Goal: Information Seeking & Learning: Learn about a topic

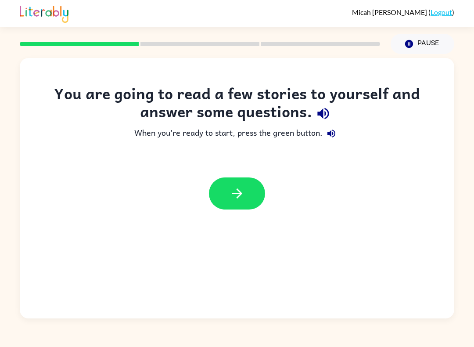
click at [239, 202] on button "button" at bounding box center [237, 193] width 56 height 32
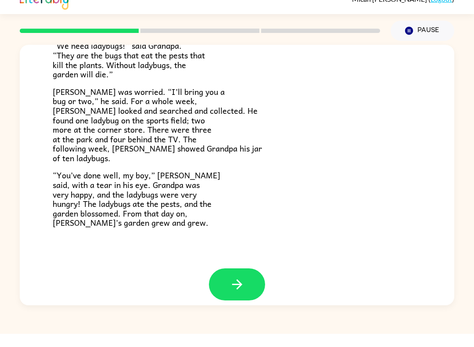
scroll to position [232, 0]
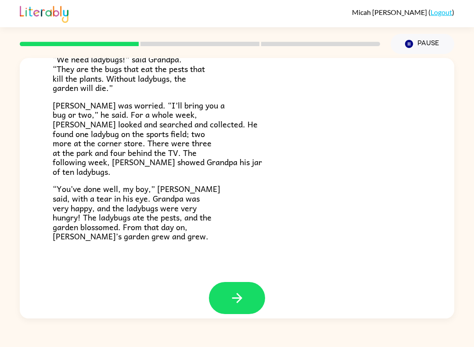
click at [235, 290] on icon "button" at bounding box center [237, 297] width 15 height 15
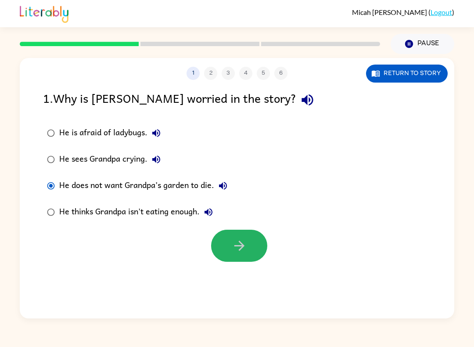
click at [239, 246] on icon "button" at bounding box center [239, 245] width 15 height 15
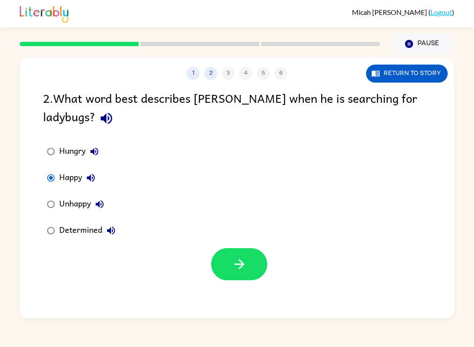
click at [272, 260] on div at bounding box center [237, 262] width 435 height 36
click at [258, 267] on button "button" at bounding box center [239, 264] width 56 height 32
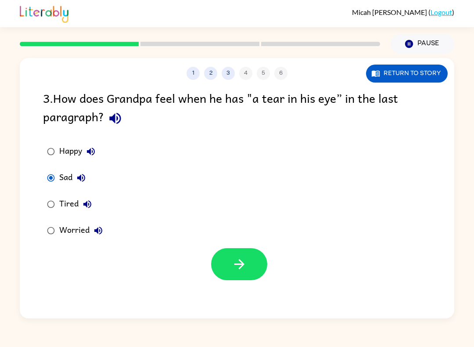
click at [39, 146] on label "Happy" at bounding box center [74, 151] width 73 height 26
click at [244, 279] on button "button" at bounding box center [239, 264] width 56 height 32
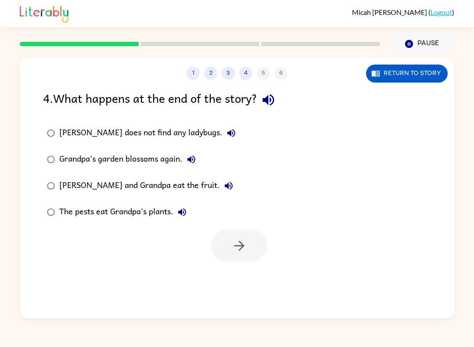
click at [56, 148] on label "Grandpa’s garden blossoms again." at bounding box center [141, 159] width 206 height 26
click at [237, 249] on icon "button" at bounding box center [239, 245] width 15 height 15
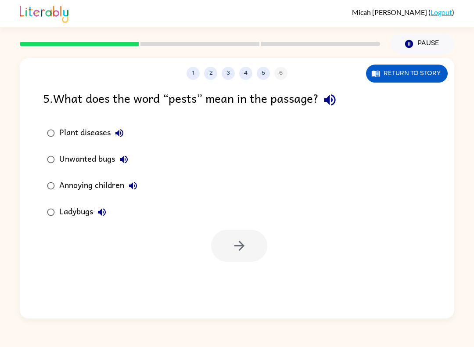
click at [434, 305] on div "1 2 3 4 5 6 Return to story 5 . What does the word “pests” mean in the passage?…" at bounding box center [237, 188] width 435 height 260
click at [240, 222] on div "Plant diseases Unwanted bugs Annoying children Ladybugs" at bounding box center [249, 172] width 412 height 105
click at [240, 221] on div "Plant diseases Unwanted bugs Annoying children Ladybugs" at bounding box center [249, 172] width 412 height 105
click at [235, 239] on icon "button" at bounding box center [239, 245] width 15 height 15
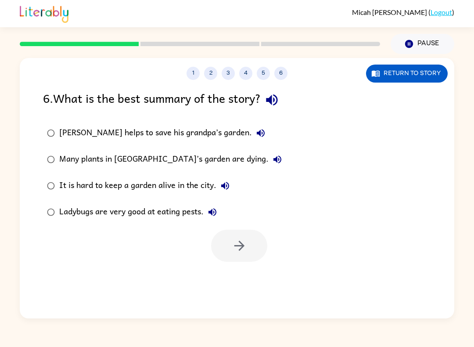
click at [235, 238] on div at bounding box center [239, 246] width 56 height 32
click at [237, 241] on div at bounding box center [239, 246] width 56 height 32
click at [235, 246] on icon "button" at bounding box center [239, 245] width 15 height 15
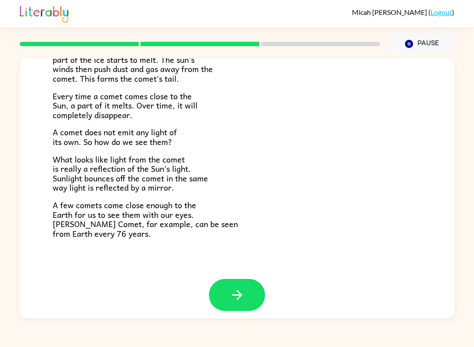
scroll to position [166, 0]
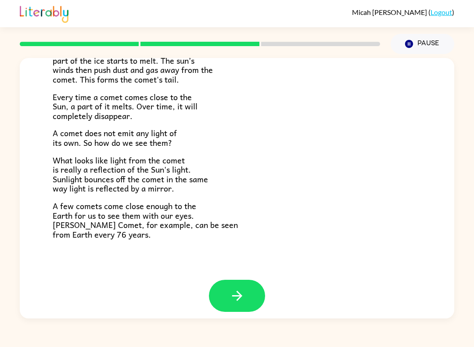
click at [239, 288] on icon "button" at bounding box center [237, 295] width 15 height 15
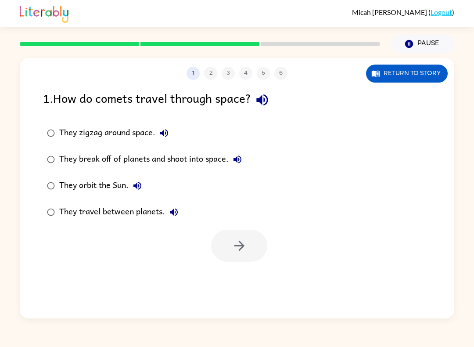
scroll to position [0, 0]
click at [230, 260] on button "button" at bounding box center [239, 246] width 56 height 32
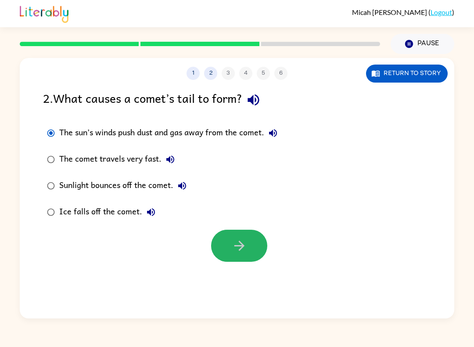
click at [247, 247] on icon "button" at bounding box center [239, 245] width 15 height 15
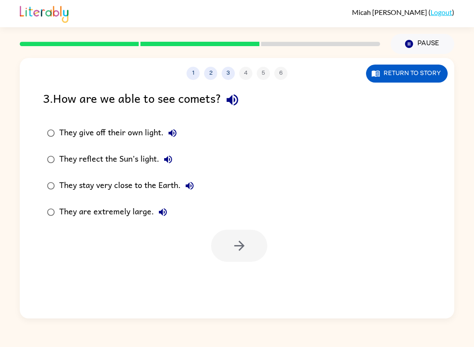
click at [43, 166] on label "They reflect the Sun’s light." at bounding box center [120, 159] width 165 height 26
click at [246, 253] on icon "button" at bounding box center [239, 245] width 15 height 15
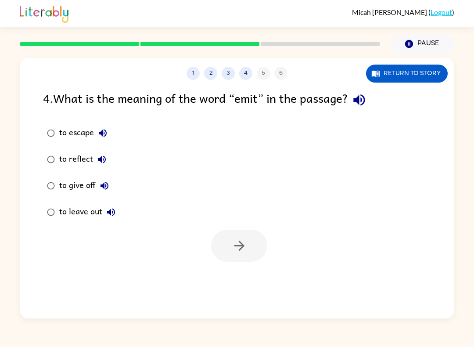
click at [53, 147] on label "to reflect" at bounding box center [81, 159] width 86 height 26
click at [247, 252] on button "button" at bounding box center [239, 246] width 56 height 32
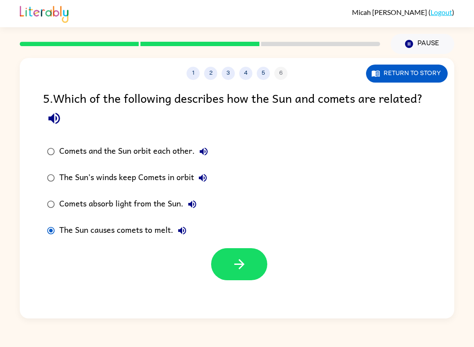
click at [164, 260] on div at bounding box center [237, 262] width 435 height 36
click at [206, 269] on div at bounding box center [237, 262] width 435 height 36
click at [221, 272] on button "button" at bounding box center [239, 264] width 56 height 32
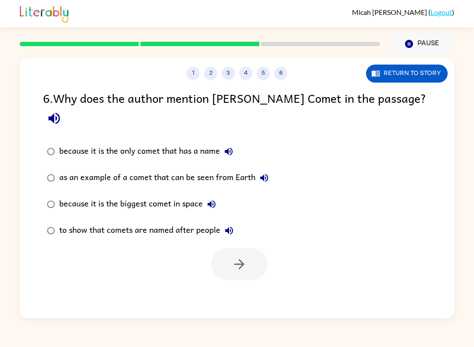
click at [58, 191] on label "because it is the biggest comet in space" at bounding box center [157, 204] width 239 height 26
click at [242, 257] on icon "button" at bounding box center [239, 264] width 15 height 15
